Goal: Task Accomplishment & Management: Manage account settings

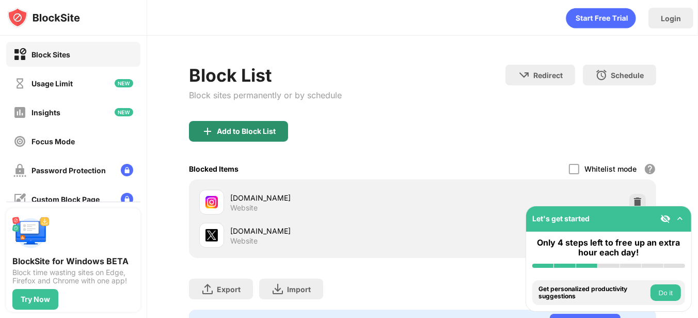
click at [259, 127] on div "Add to Block List" at bounding box center [246, 131] width 59 height 8
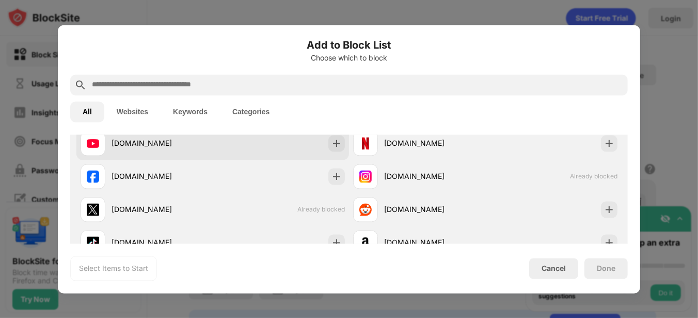
scroll to position [207, 0]
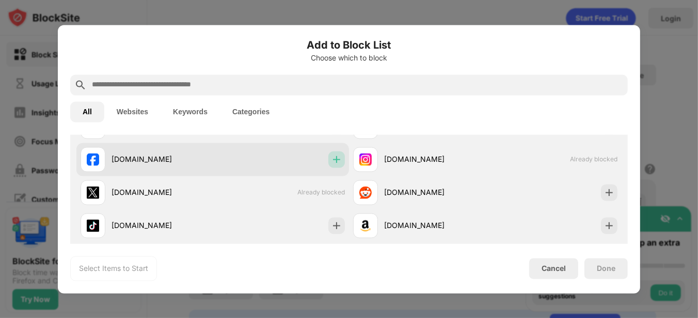
click at [332, 156] on img at bounding box center [337, 159] width 10 height 10
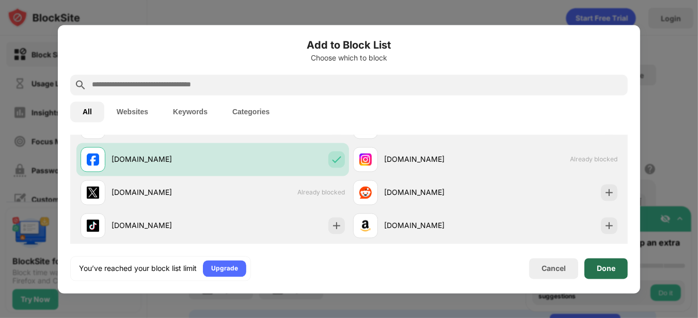
click at [607, 266] on div "Done" at bounding box center [606, 268] width 19 height 8
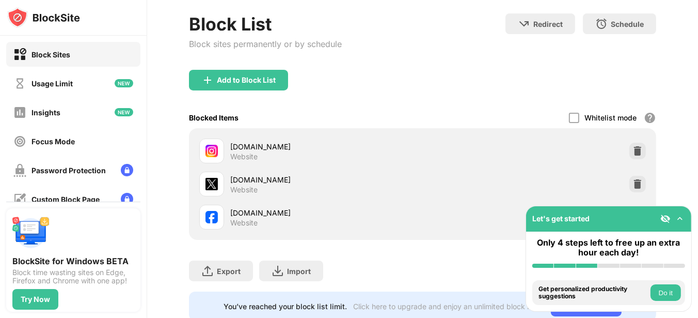
scroll to position [90, 0]
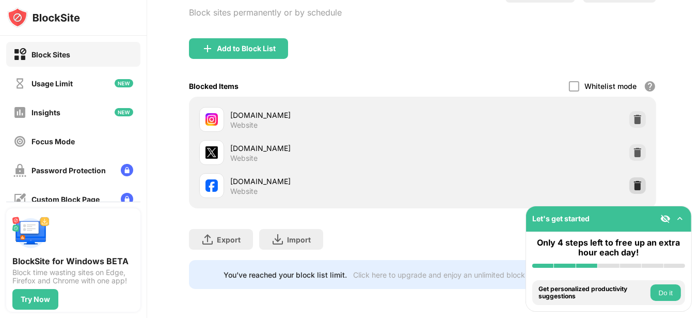
click at [633, 180] on img at bounding box center [638, 185] width 10 height 10
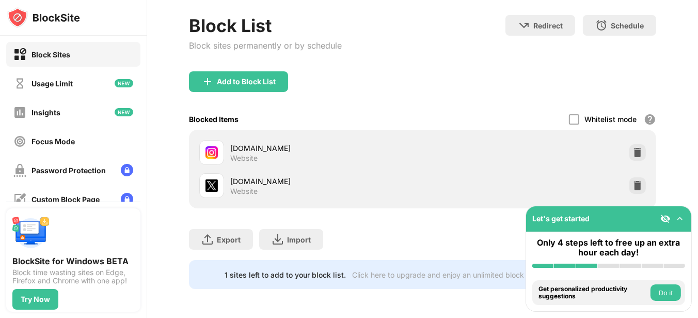
scroll to position [57, 0]
click at [633, 147] on img at bounding box center [638, 152] width 10 height 10
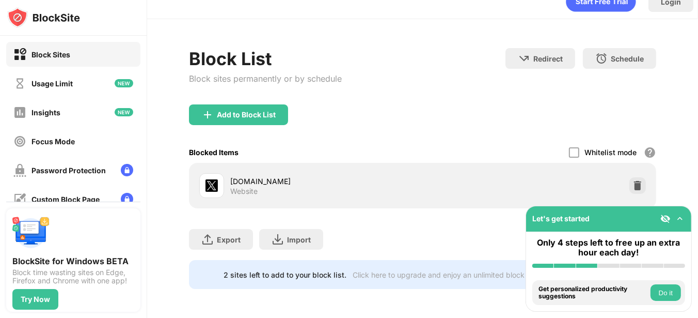
scroll to position [24, 0]
click at [633, 180] on img at bounding box center [638, 185] width 10 height 10
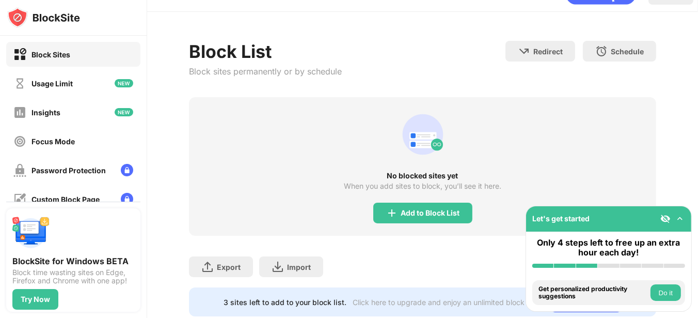
scroll to position [58, 0]
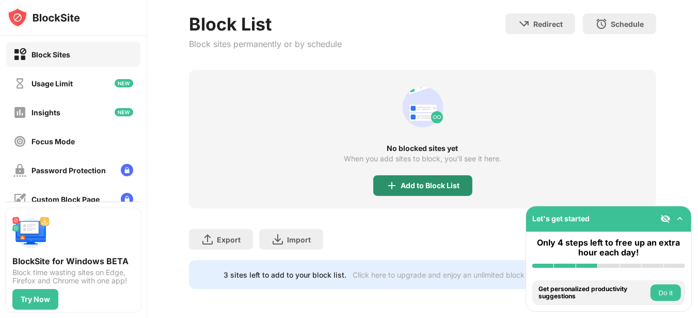
click at [418, 181] on div "Add to Block List" at bounding box center [430, 185] width 59 height 8
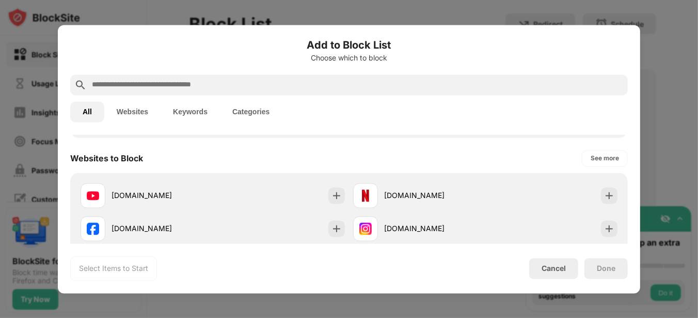
scroll to position [155, 0]
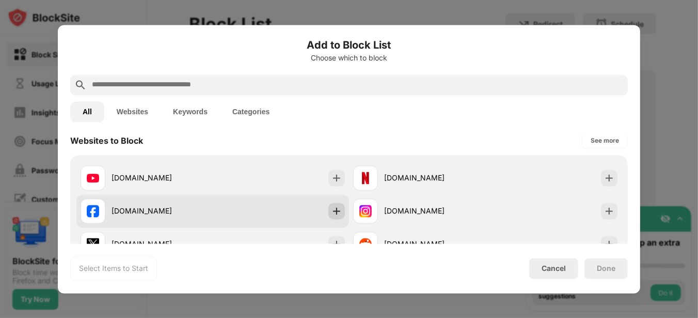
click at [332, 207] on img at bounding box center [337, 211] width 10 height 10
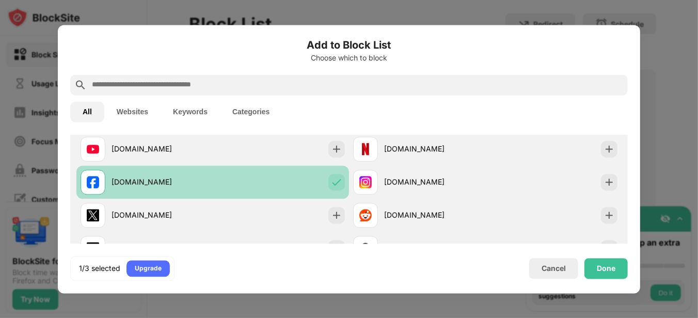
scroll to position [207, 0]
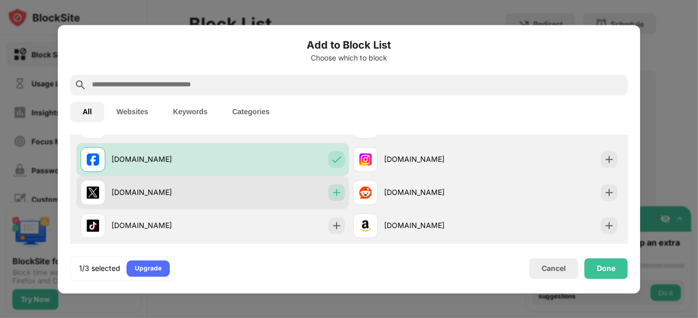
click at [332, 195] on img at bounding box center [337, 192] width 10 height 10
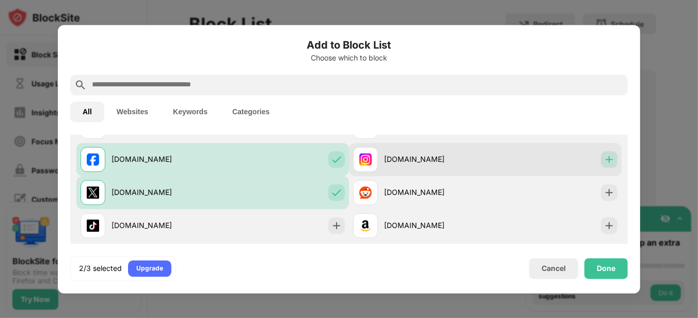
click at [604, 160] on img at bounding box center [609, 159] width 10 height 10
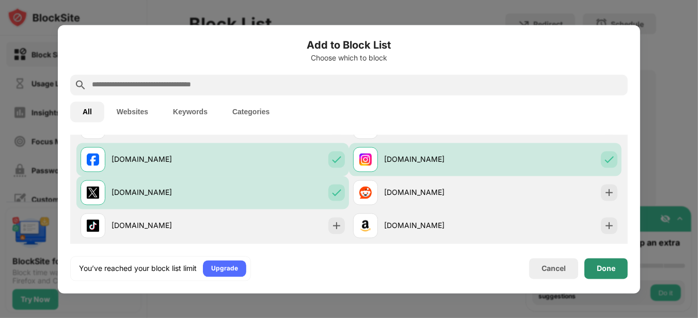
click at [612, 269] on div "Done" at bounding box center [606, 268] width 19 height 8
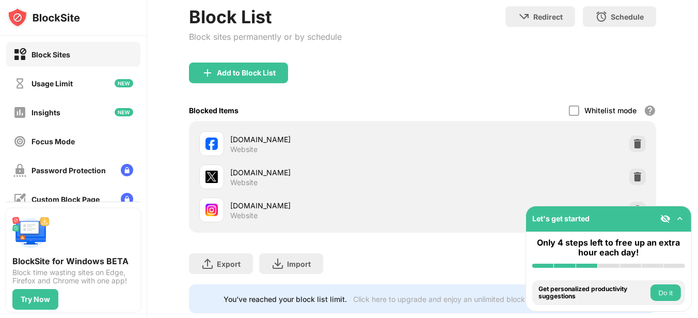
scroll to position [90, 0]
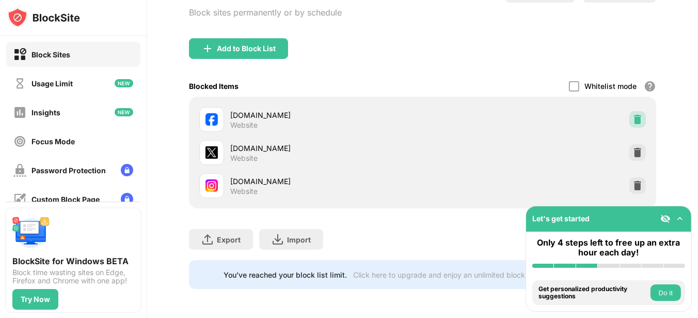
click at [629, 111] on div at bounding box center [637, 119] width 17 height 17
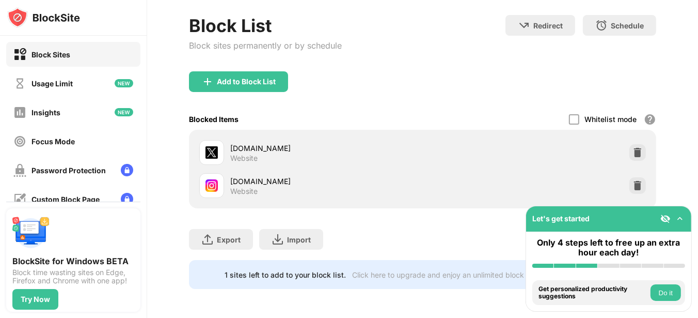
scroll to position [57, 0]
